Goal: Information Seeking & Learning: Learn about a topic

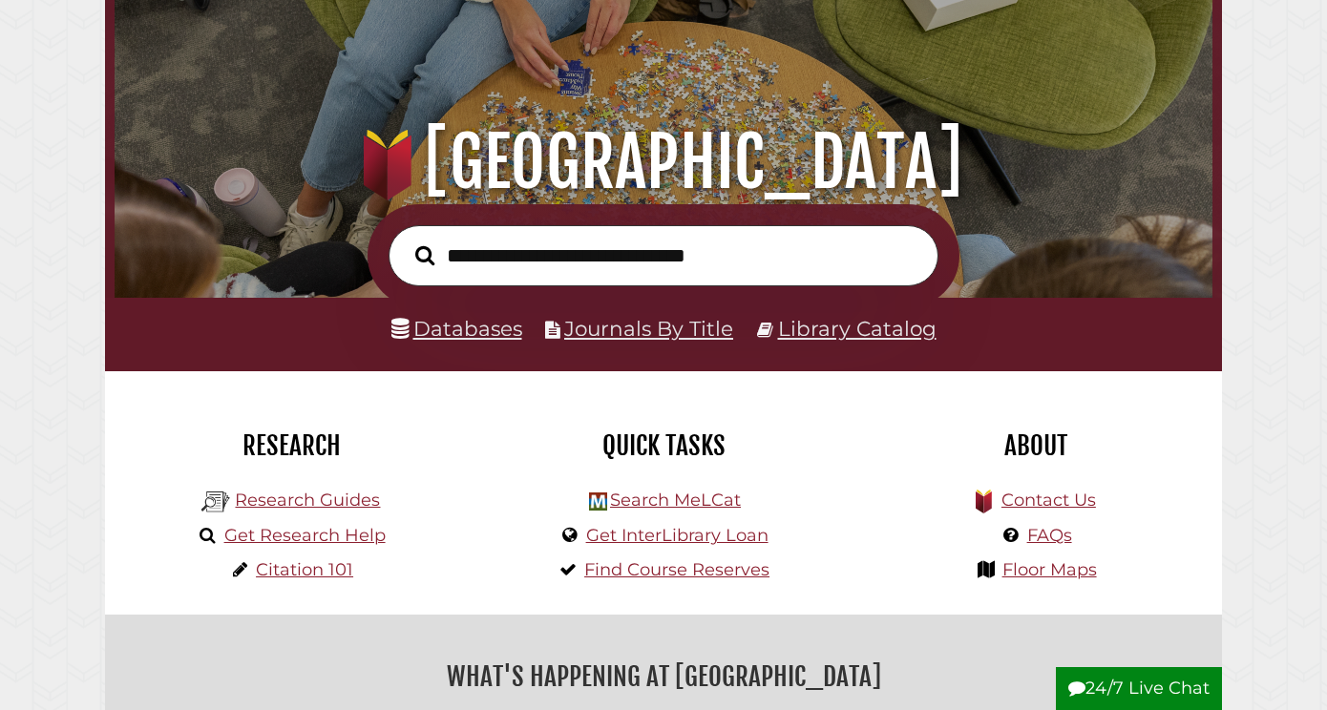
scroll to position [120, 0]
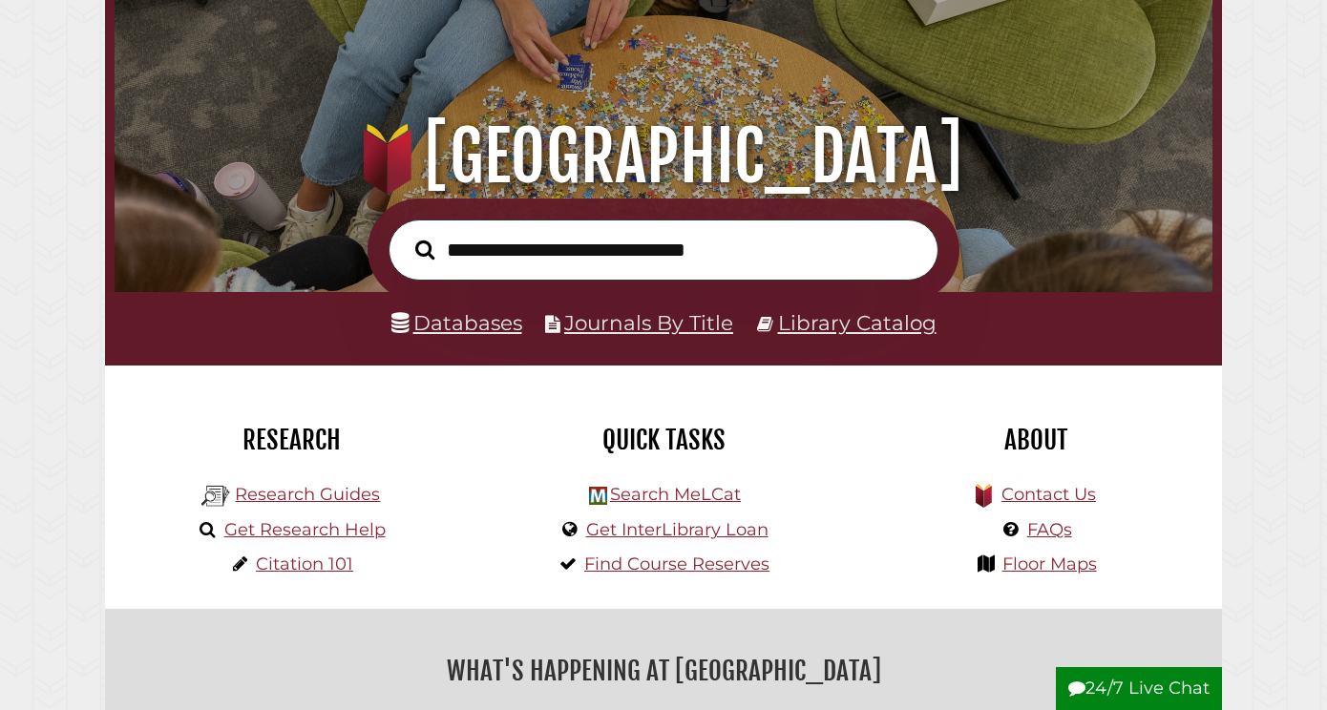
click at [462, 323] on link "Databases" at bounding box center [457, 322] width 131 height 25
click at [631, 322] on link "Journals By Title" at bounding box center [648, 322] width 169 height 25
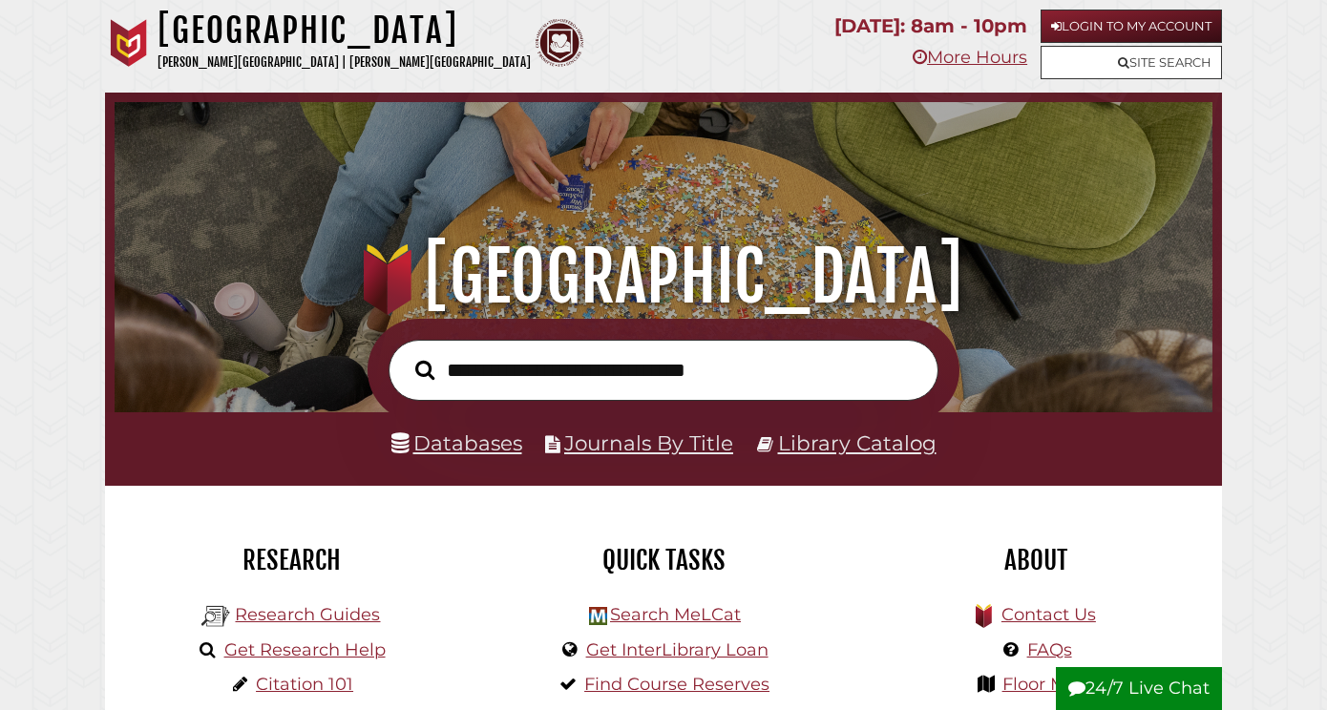
scroll to position [0, 0]
click at [1141, 32] on link "Login to My Account" at bounding box center [1131, 26] width 181 height 33
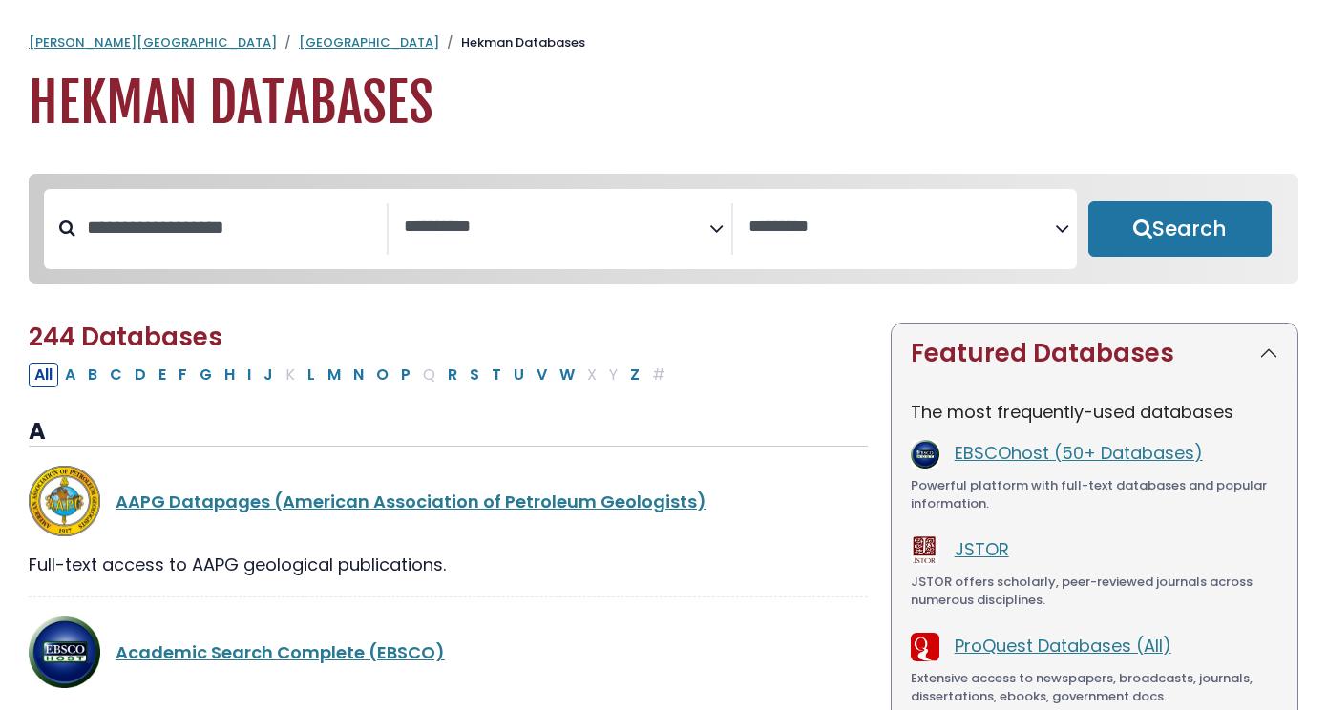
select select "Database Subject Filter"
select select "Database Vendors Filter"
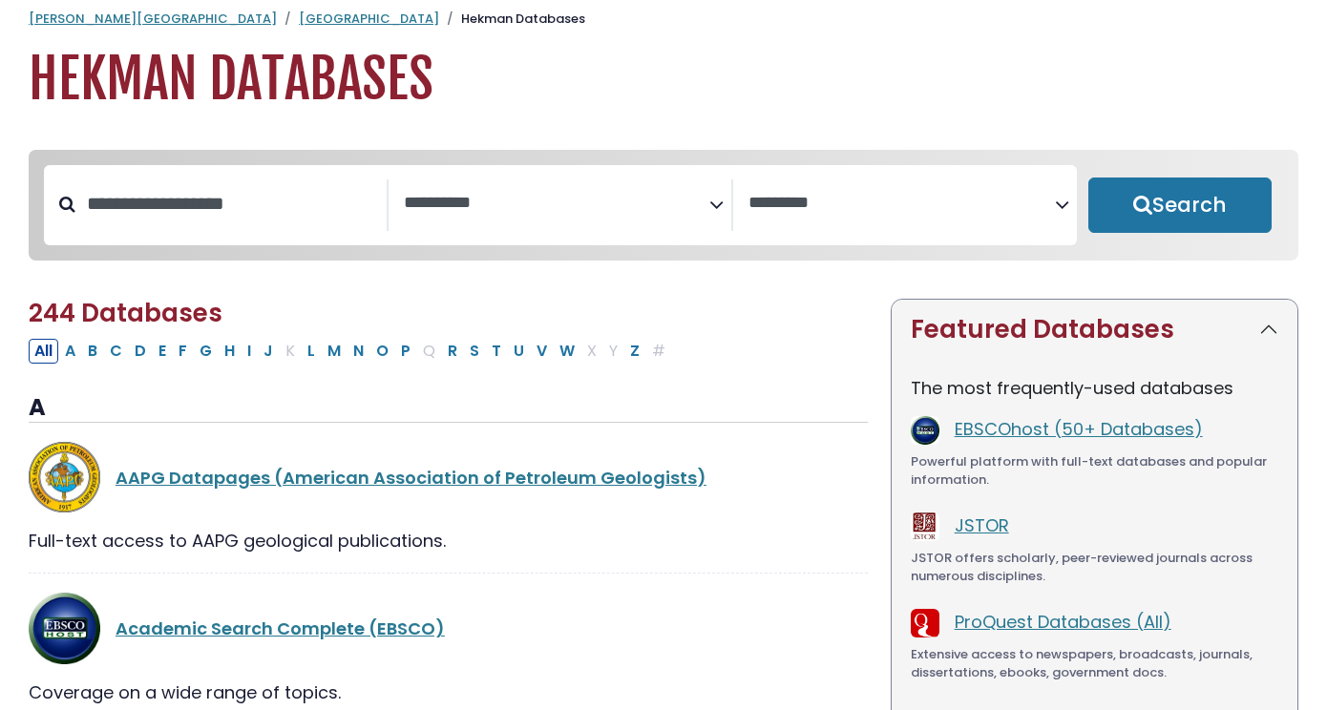
scroll to position [78, 0]
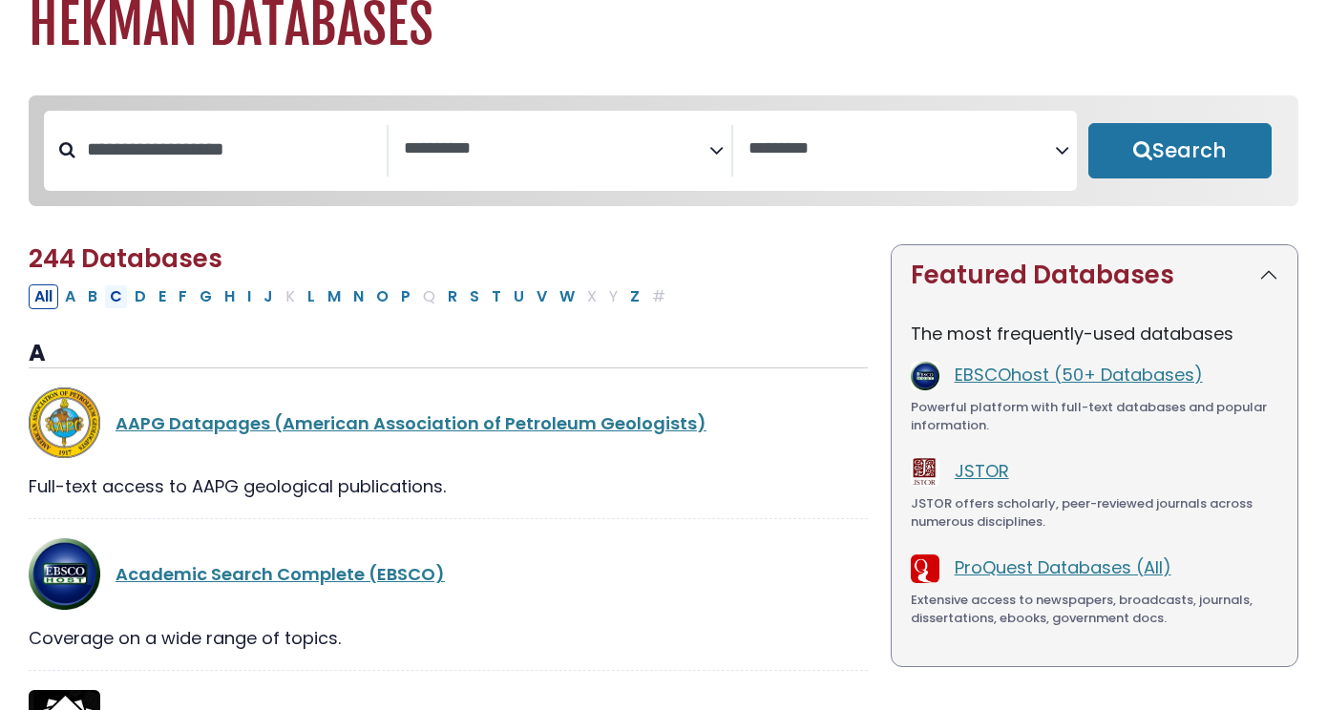
click at [116, 297] on button "C" at bounding box center [116, 297] width 24 height 25
select select "Database Subject Filter"
select select "Database Vendors Filter"
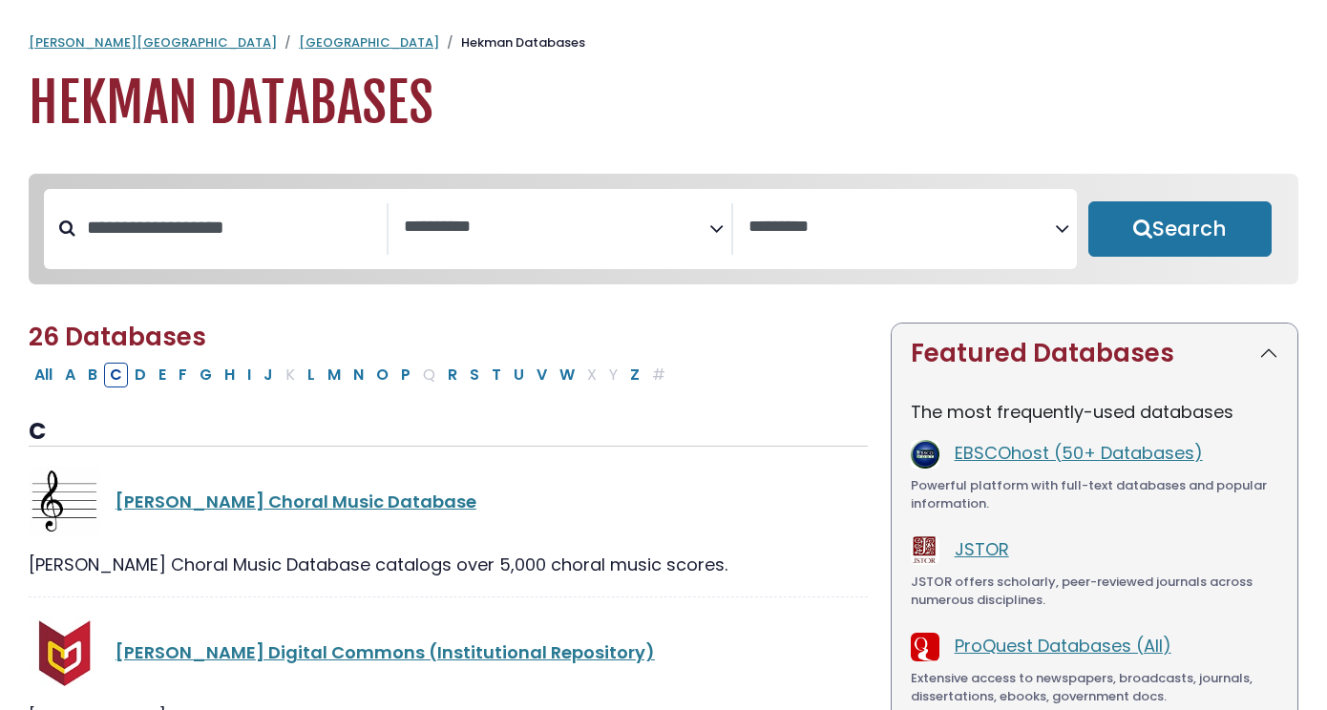
select select "Database Subject Filter"
select select "Database Vendors Filter"
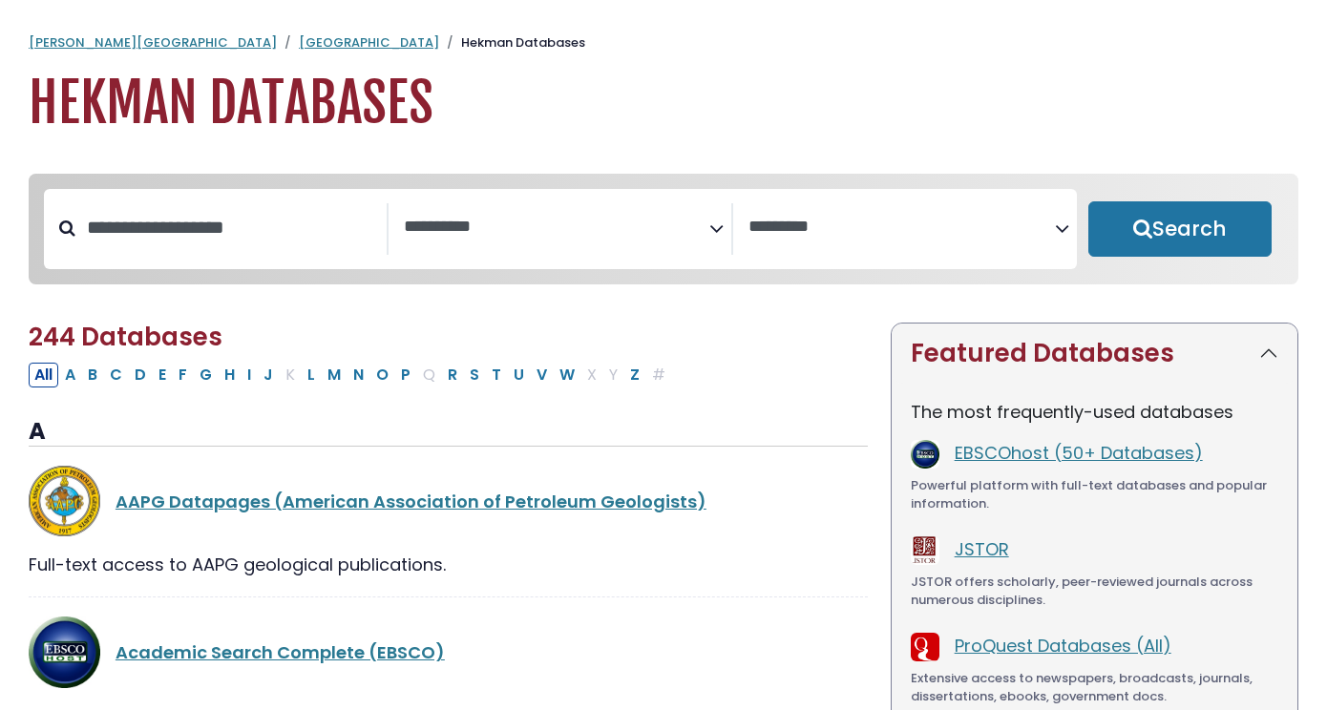
scroll to position [78, 0]
